Goal: Check status: Check status

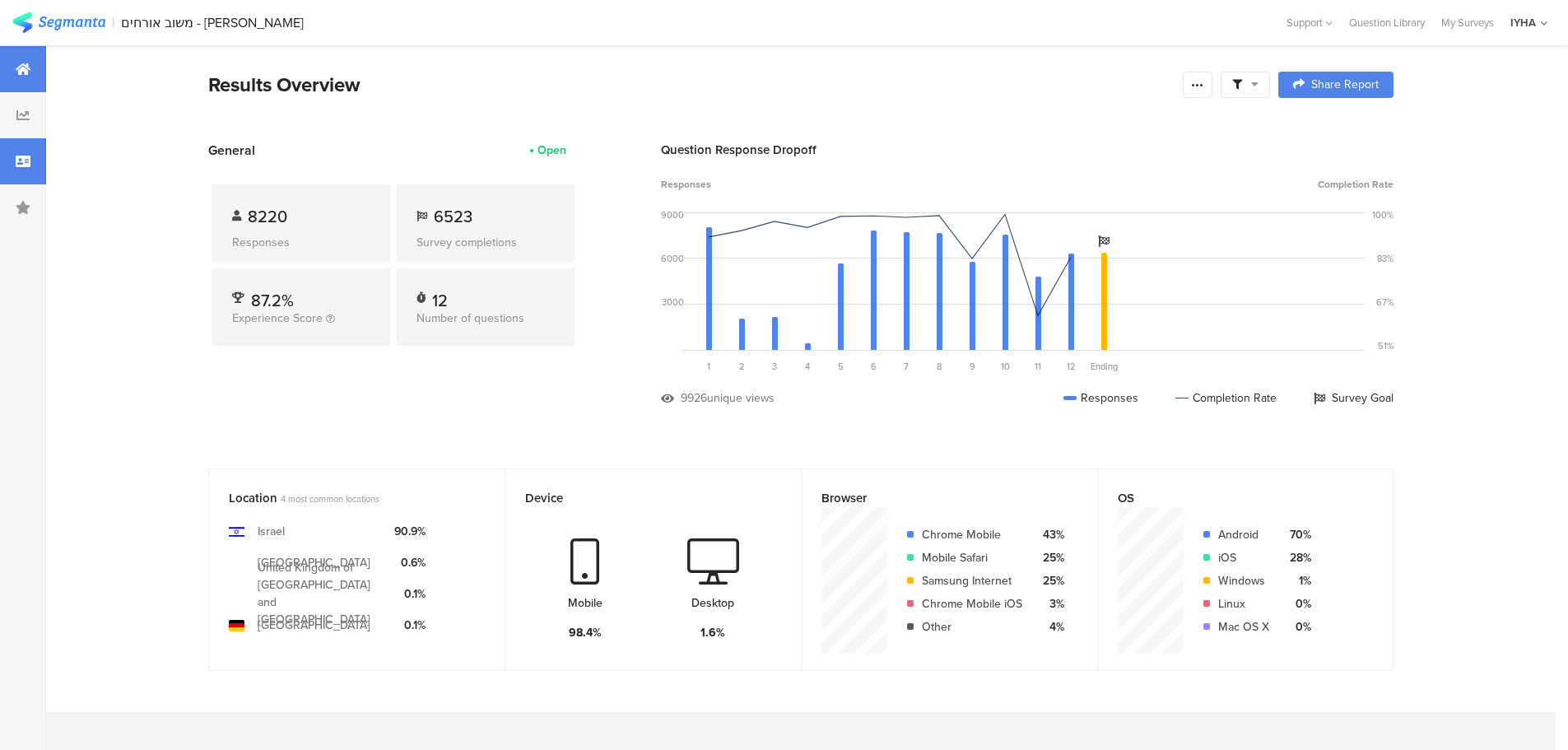
click at [34, 169] on div at bounding box center [22, 160] width 46 height 46
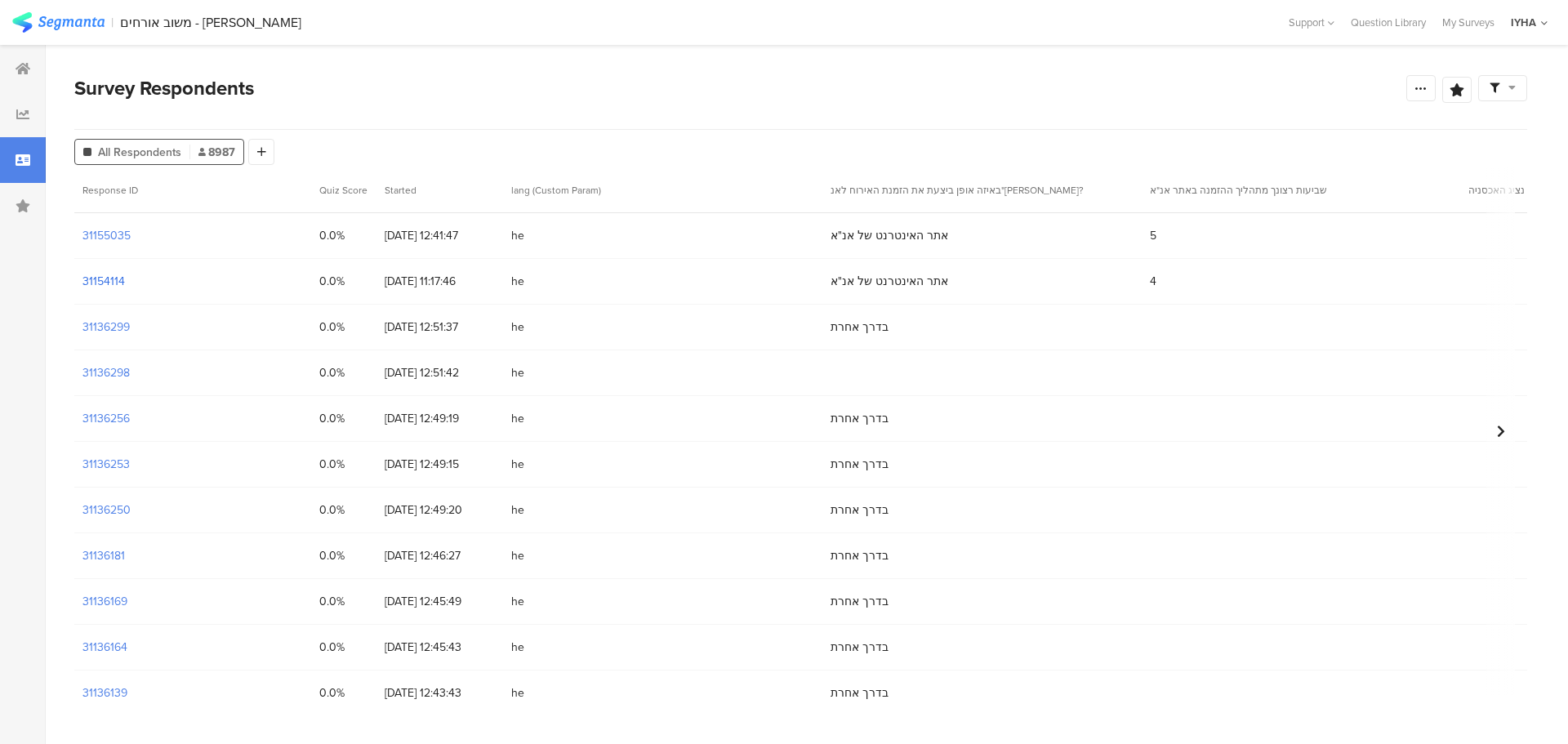
click at [110, 277] on section "31154114" at bounding box center [104, 281] width 42 height 17
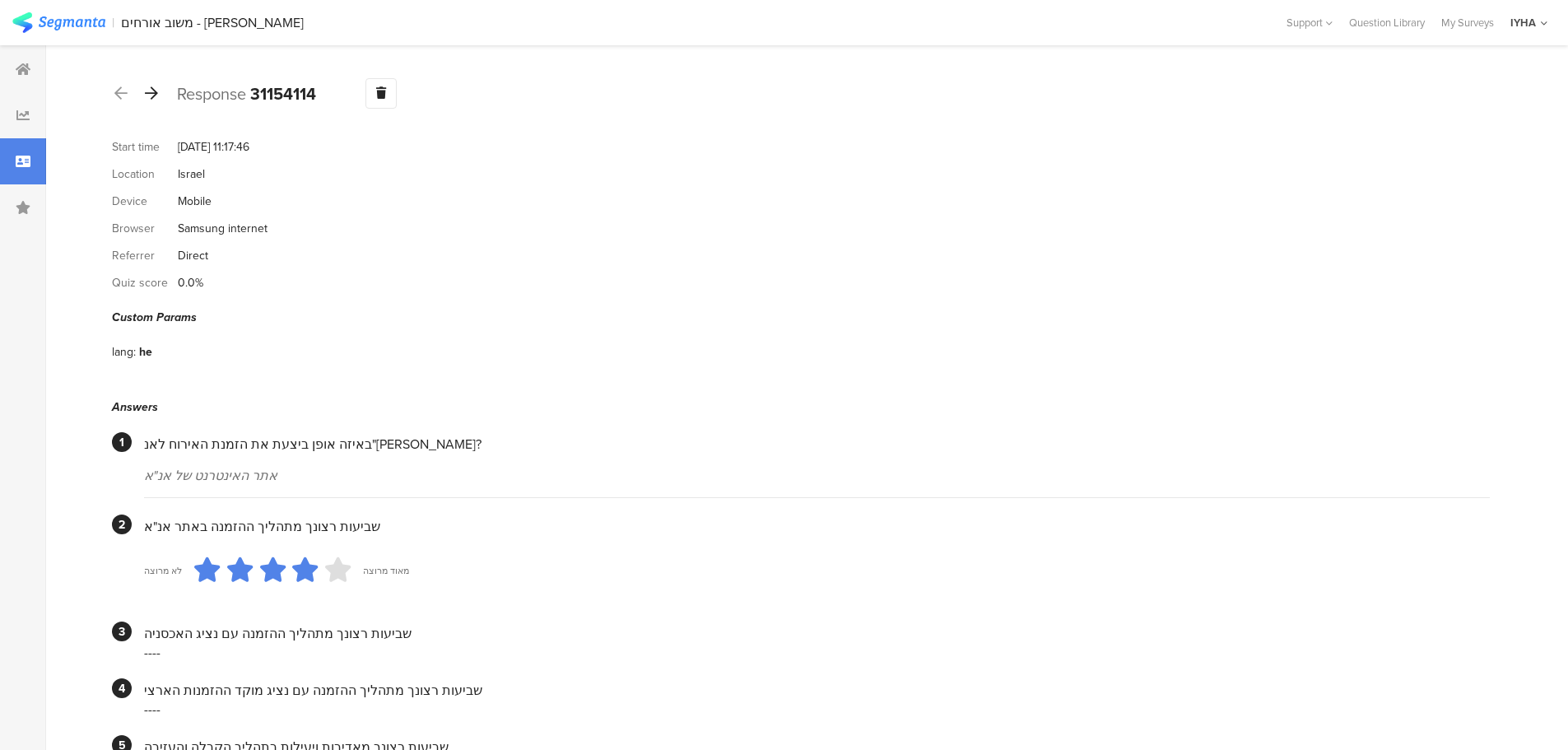
click at [157, 94] on icon at bounding box center [152, 92] width 14 height 15
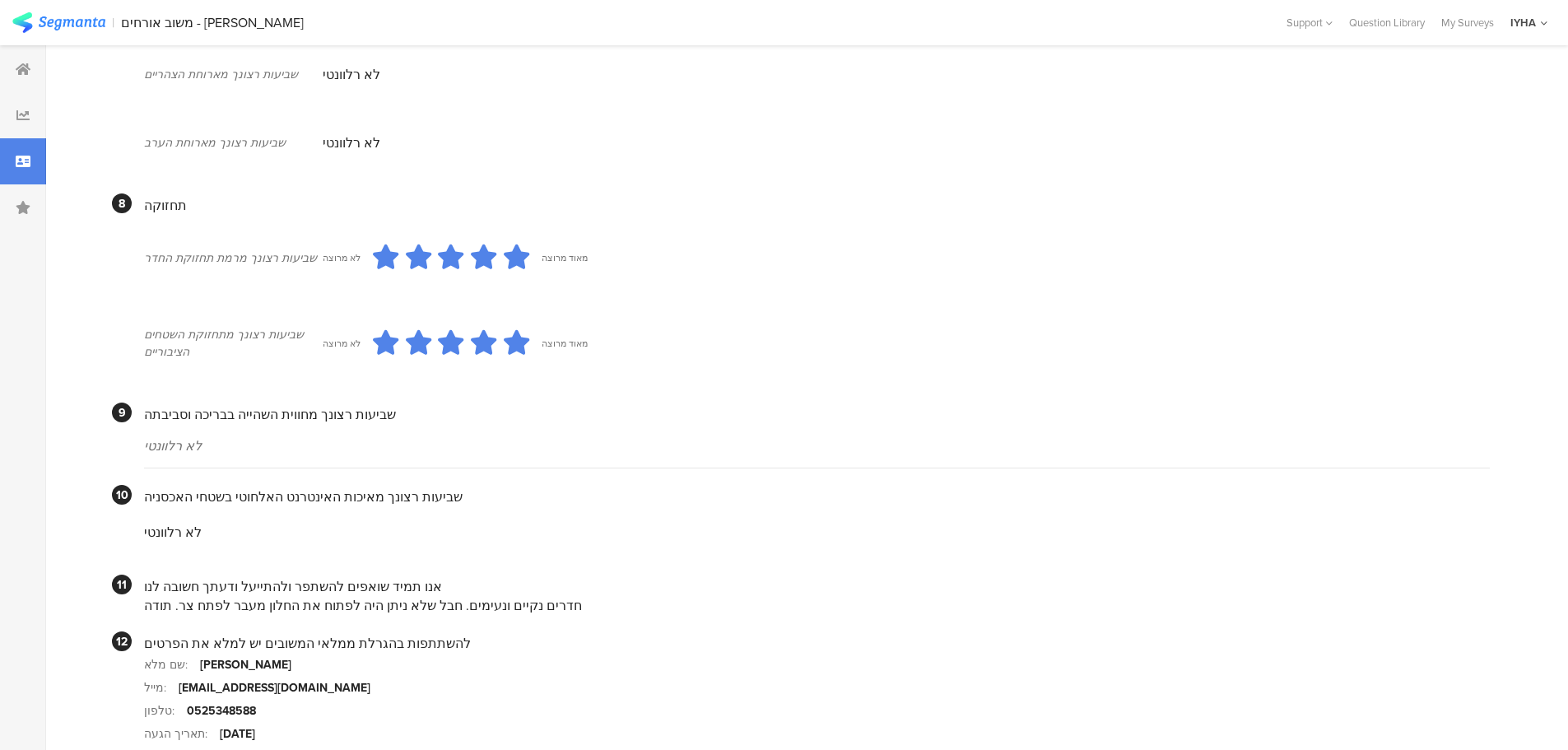
scroll to position [1291, 0]
